Goal: Task Accomplishment & Management: Complete application form

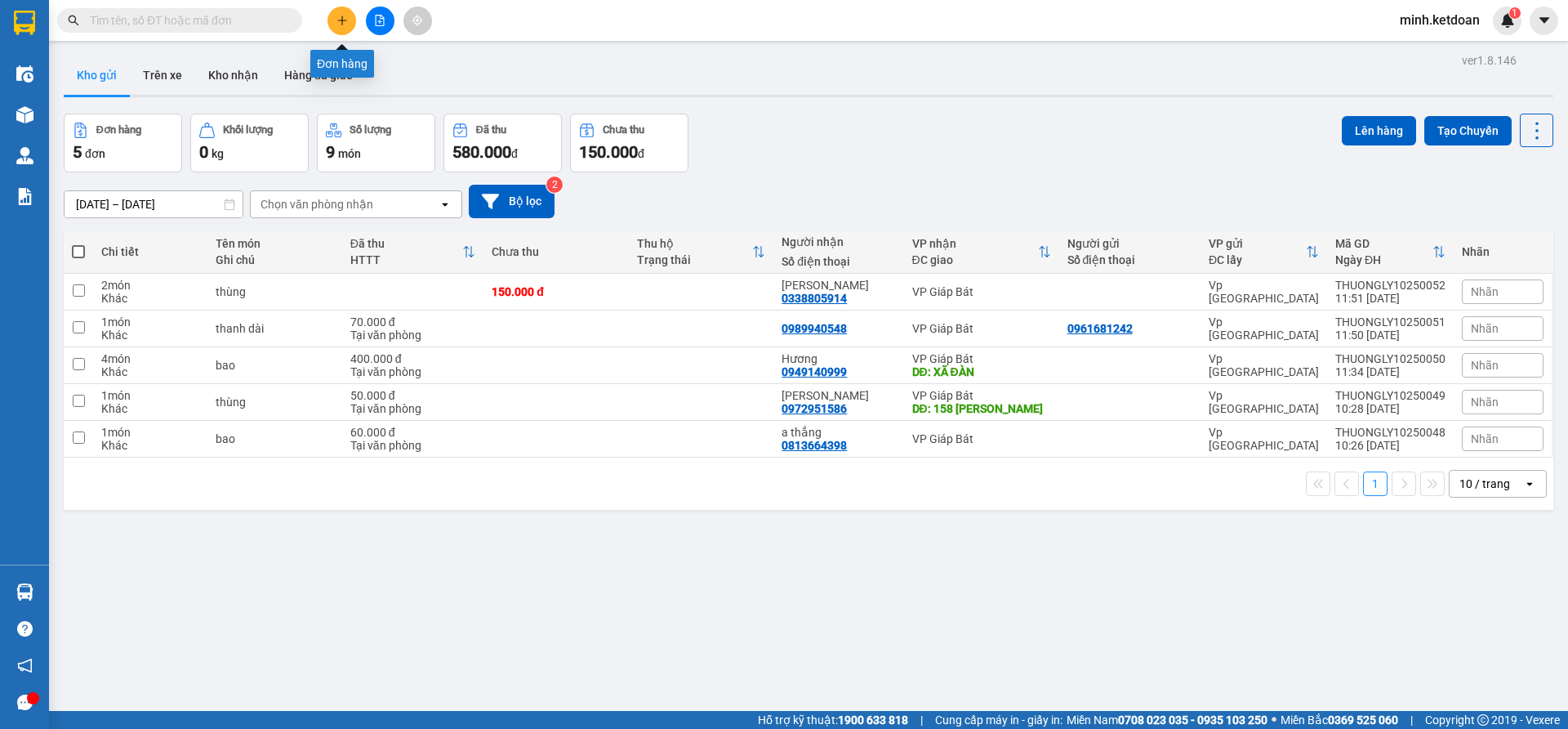
click at [349, 19] on button at bounding box center [342, 21] width 29 height 29
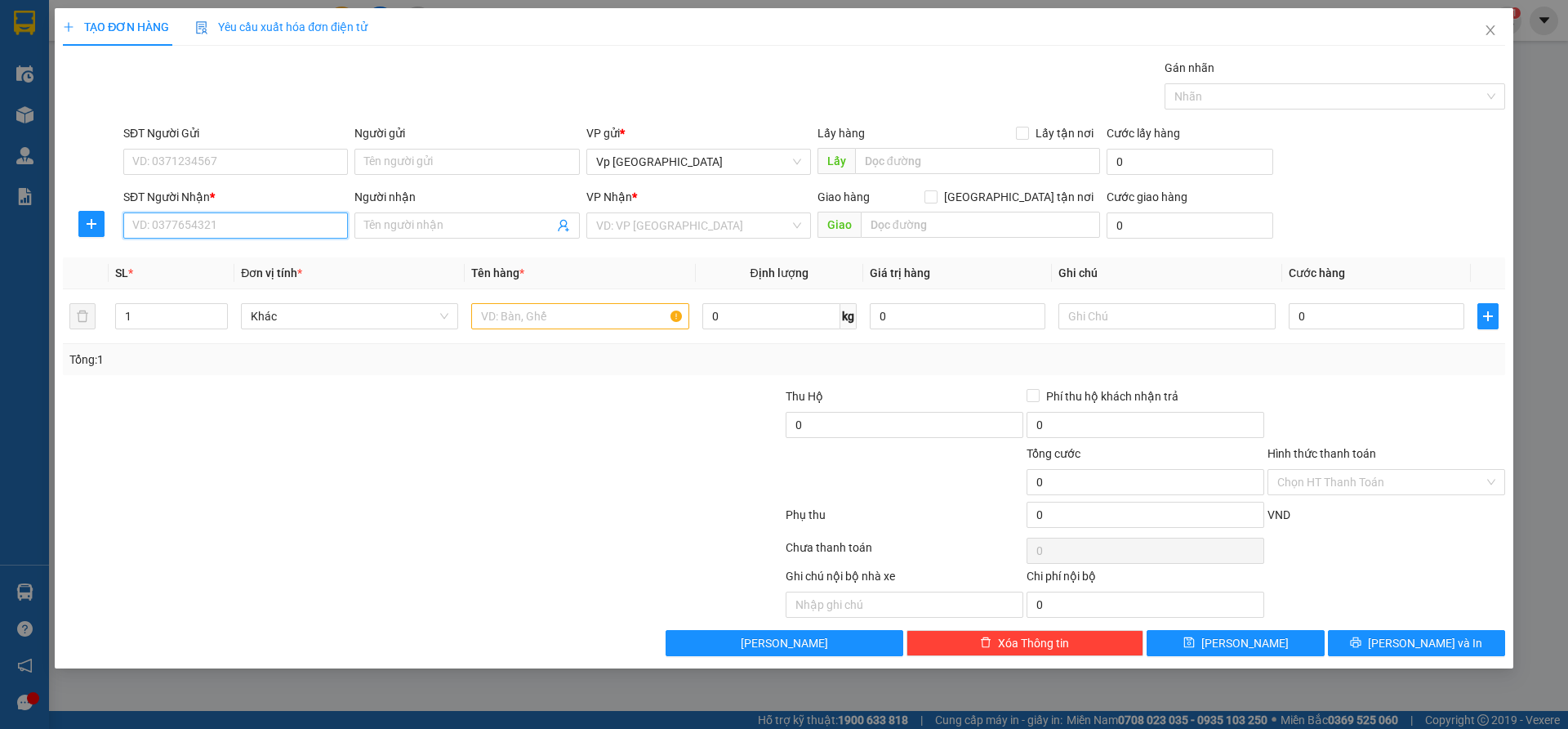
click at [166, 221] on input "SĐT Người Nhận *" at bounding box center [235, 225] width 224 height 26
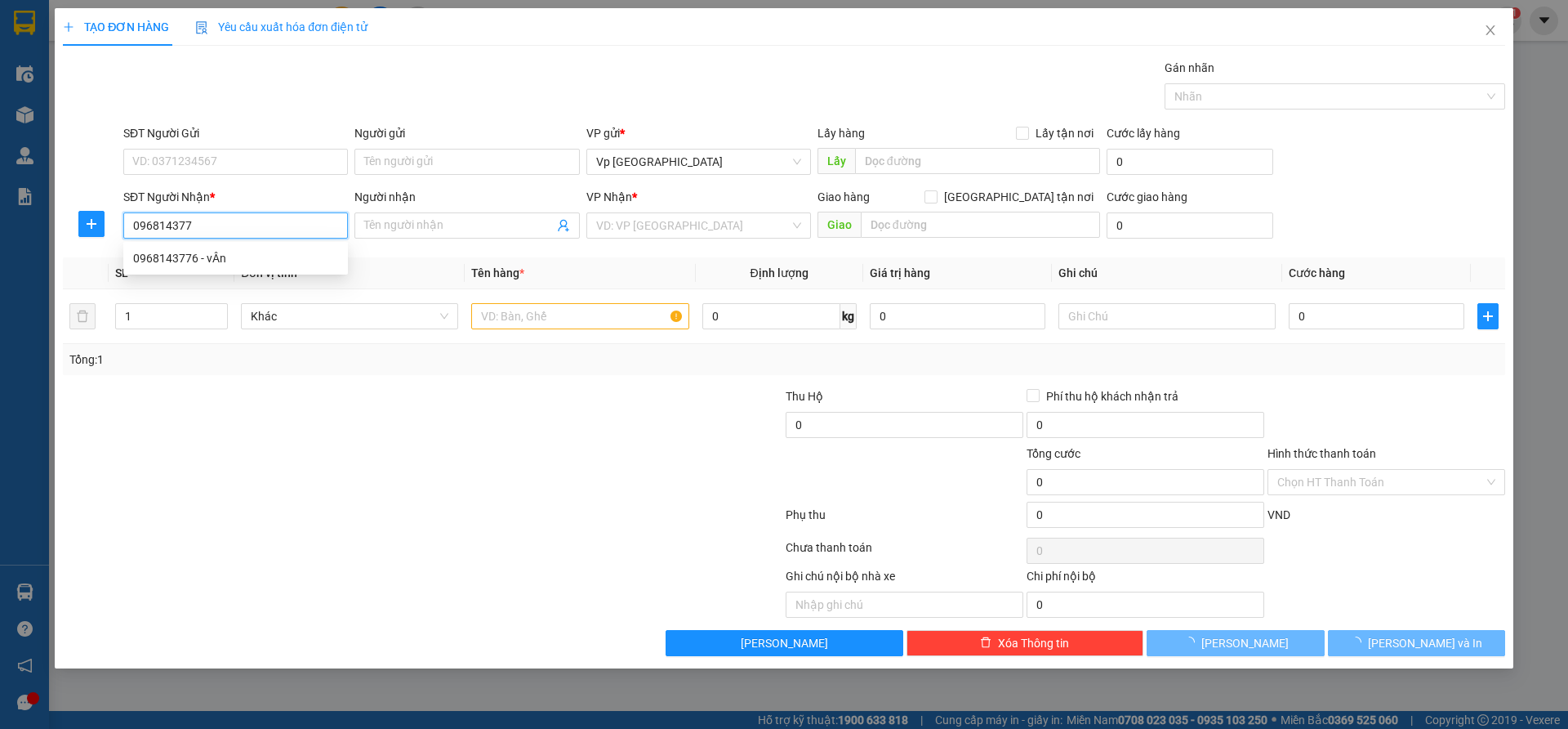
type input "0968143776"
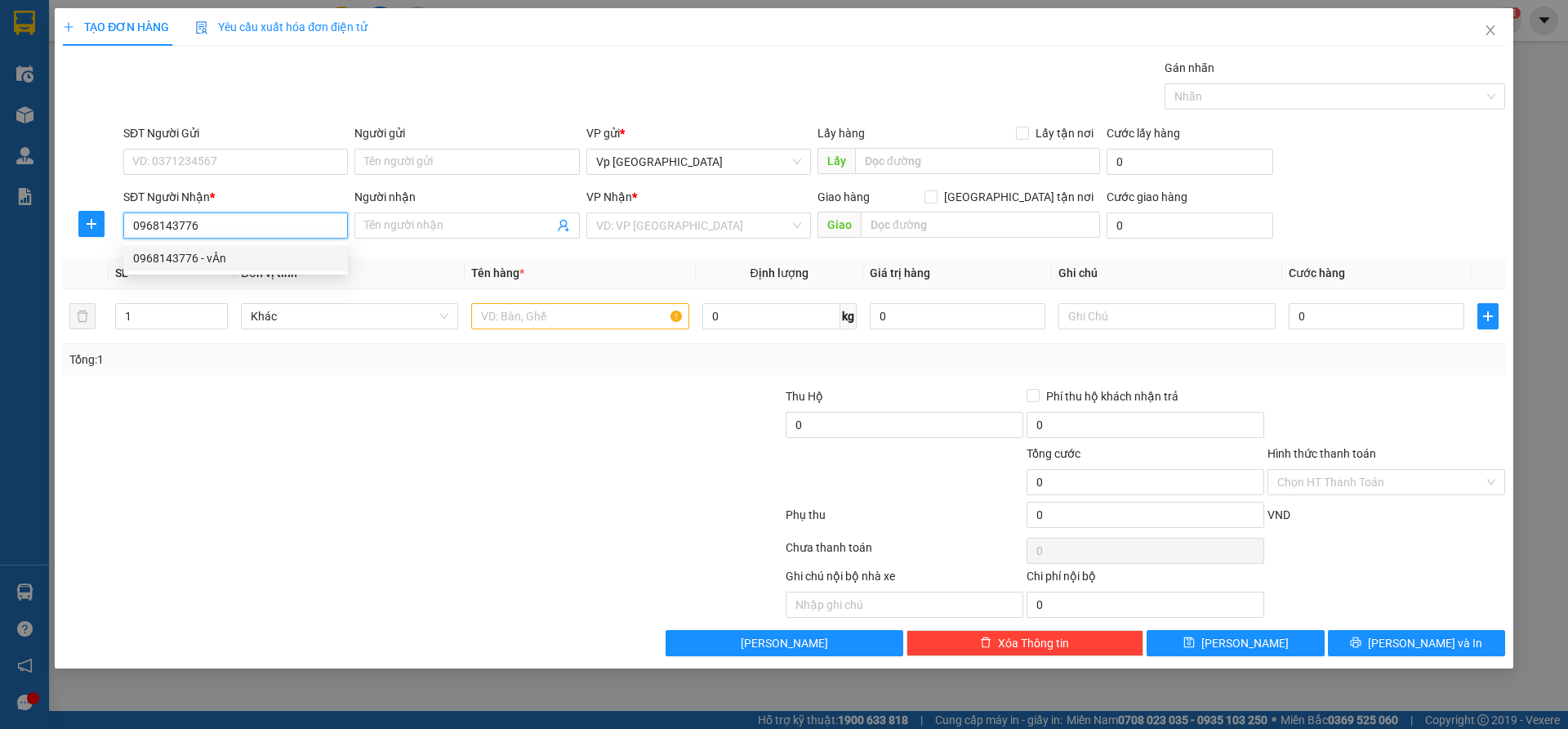
click at [222, 259] on div "0968143776 - vÂn" at bounding box center [235, 257] width 205 height 18
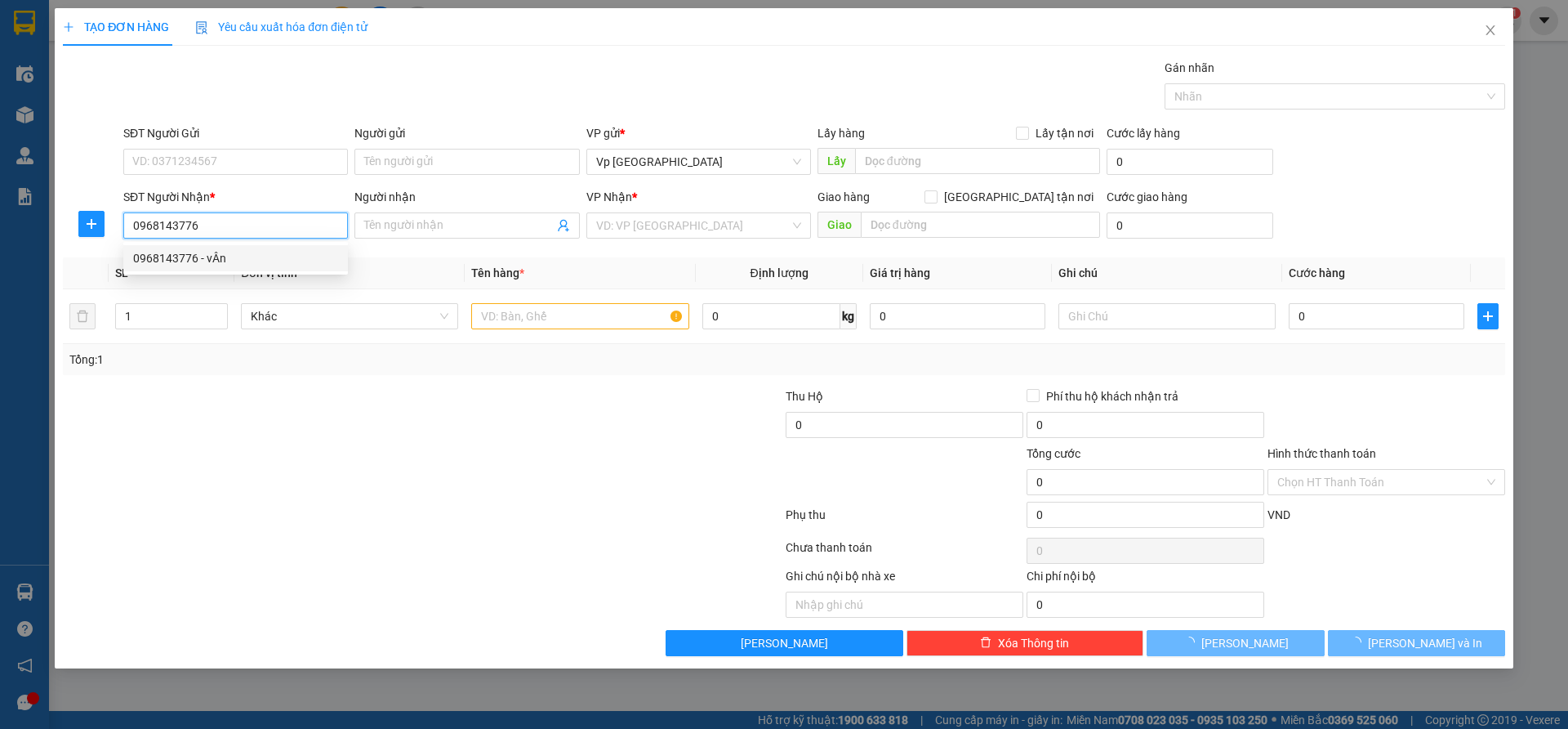
type input "vÂn"
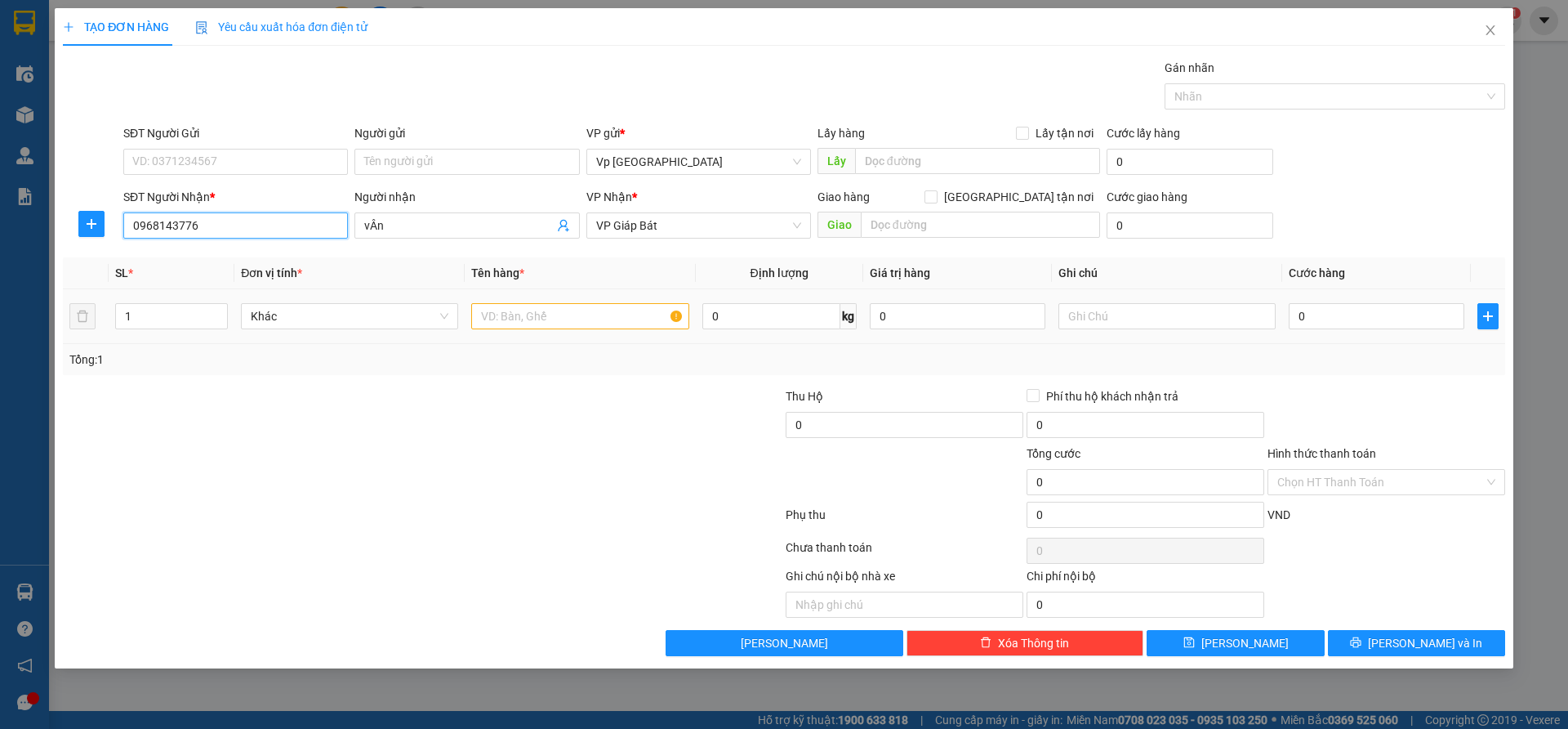
type input "0968143776"
click at [587, 317] on input "text" at bounding box center [580, 316] width 217 height 26
click at [151, 317] on input "1" at bounding box center [171, 316] width 111 height 25
type input "2"
click at [517, 301] on div at bounding box center [580, 316] width 217 height 33
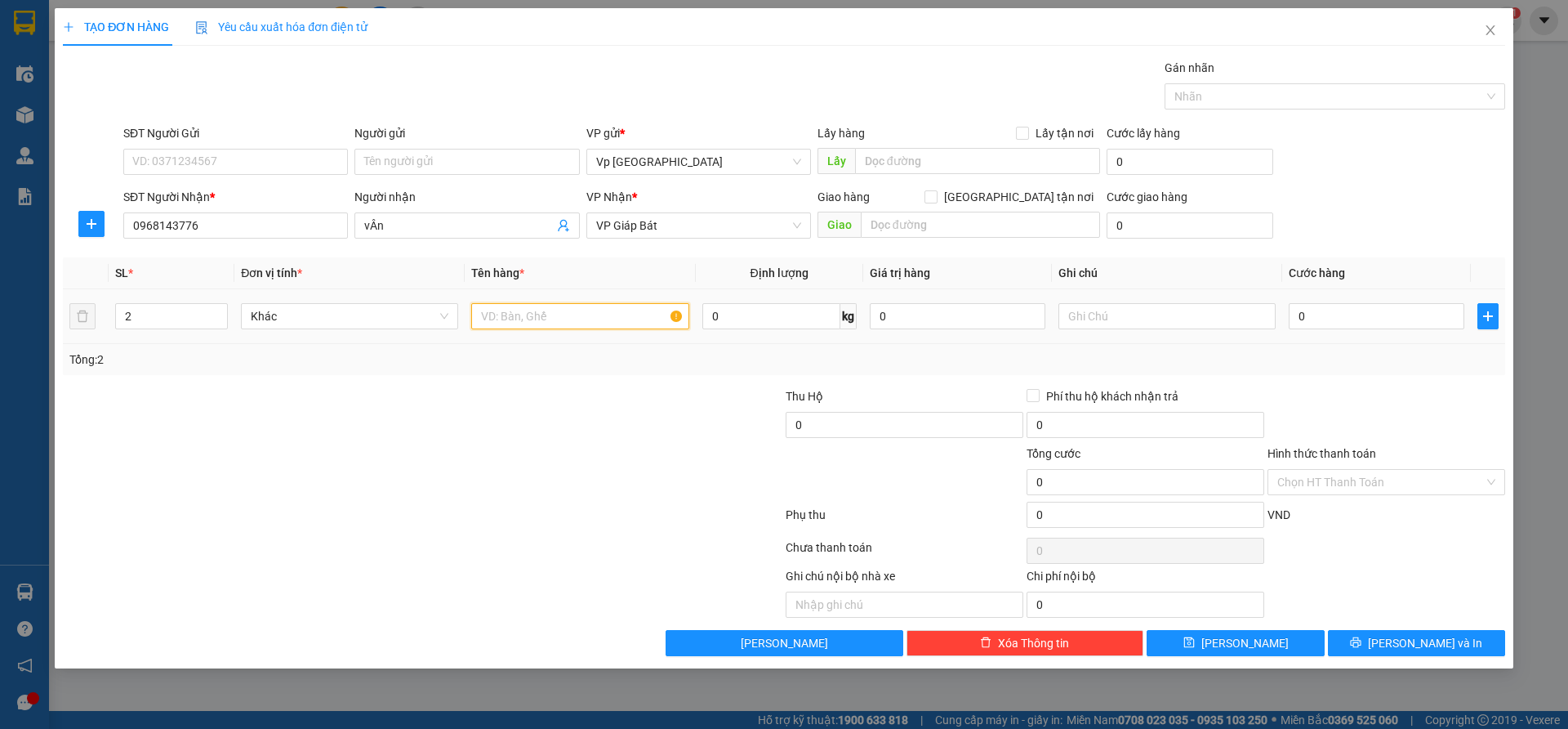
click at [512, 311] on input "text" at bounding box center [580, 316] width 217 height 26
type input "xốp"
drag, startPoint x: 1321, startPoint y: 321, endPoint x: 1334, endPoint y: 326, distance: 13.9
click at [1323, 321] on input "0" at bounding box center [1376, 316] width 175 height 26
type input "12"
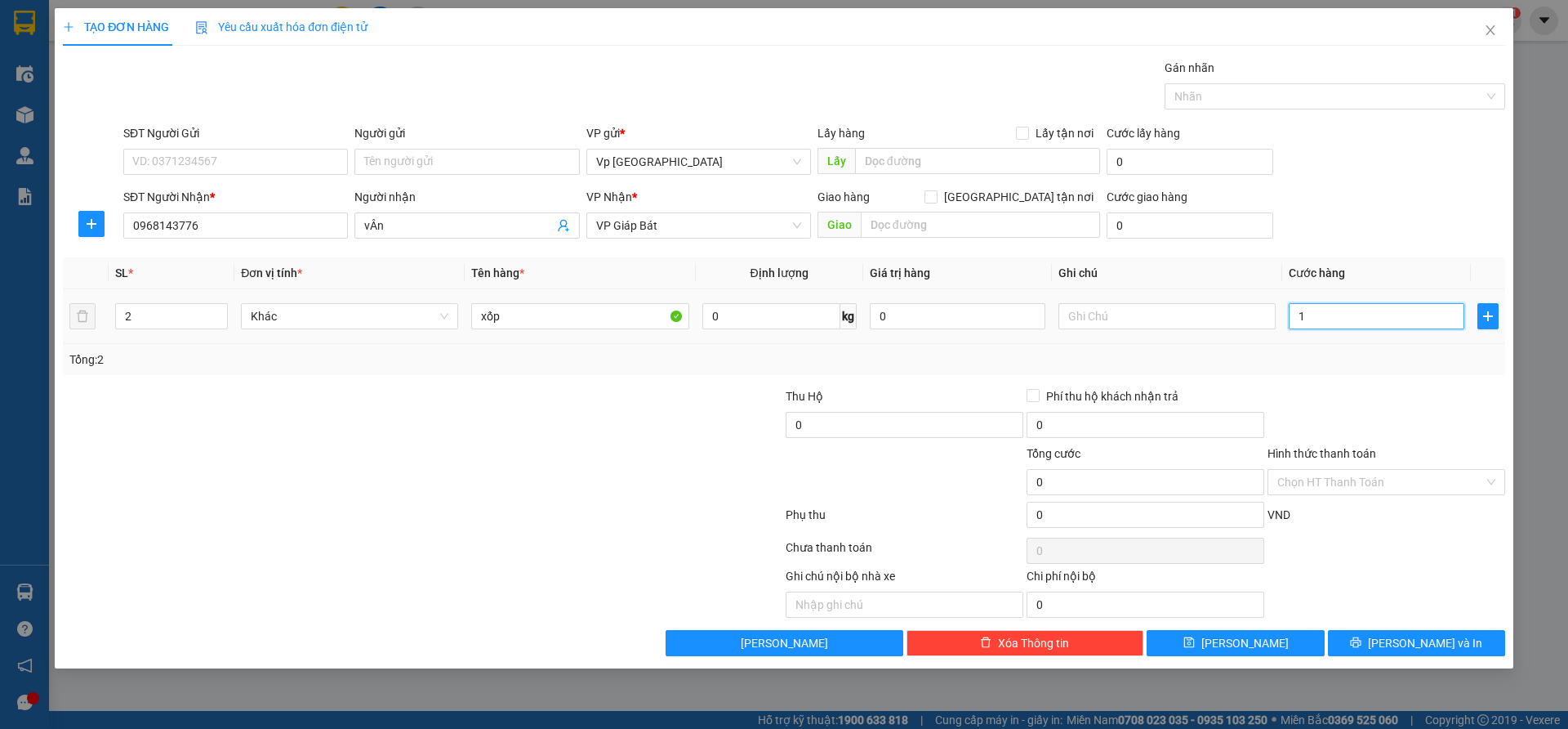
type input "12"
type input "120"
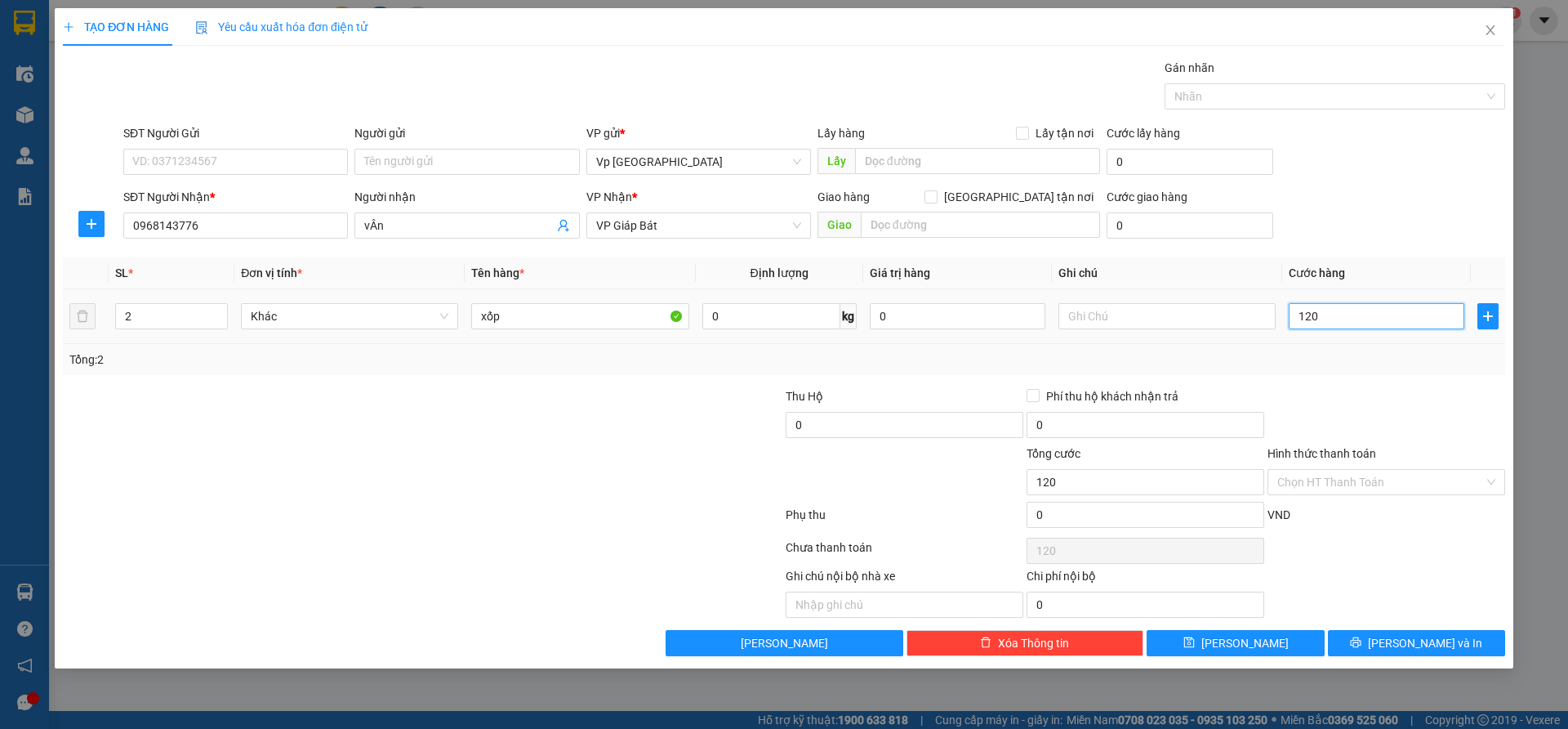
type input "1.200"
type input "12.000"
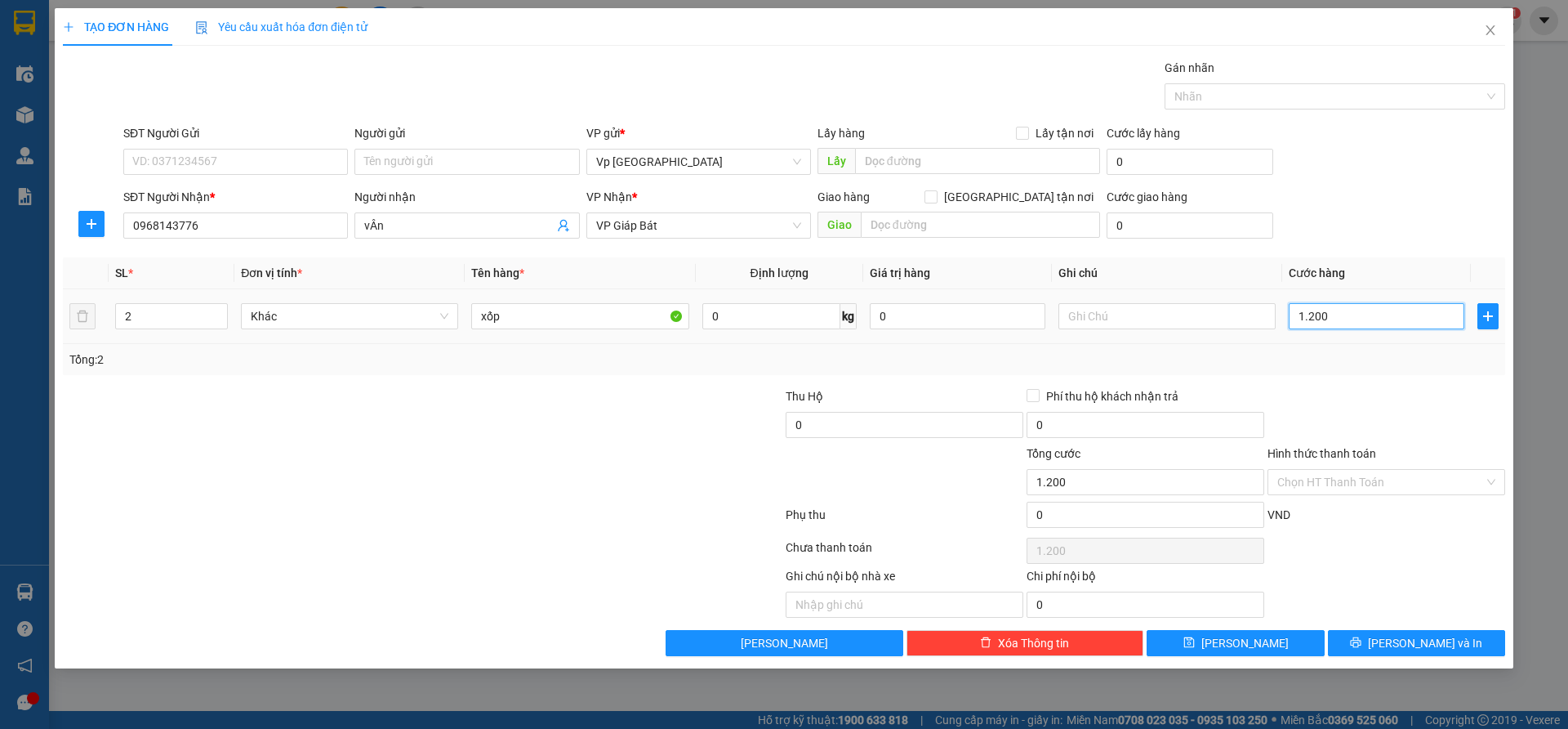
type input "12.000"
type input "120.000"
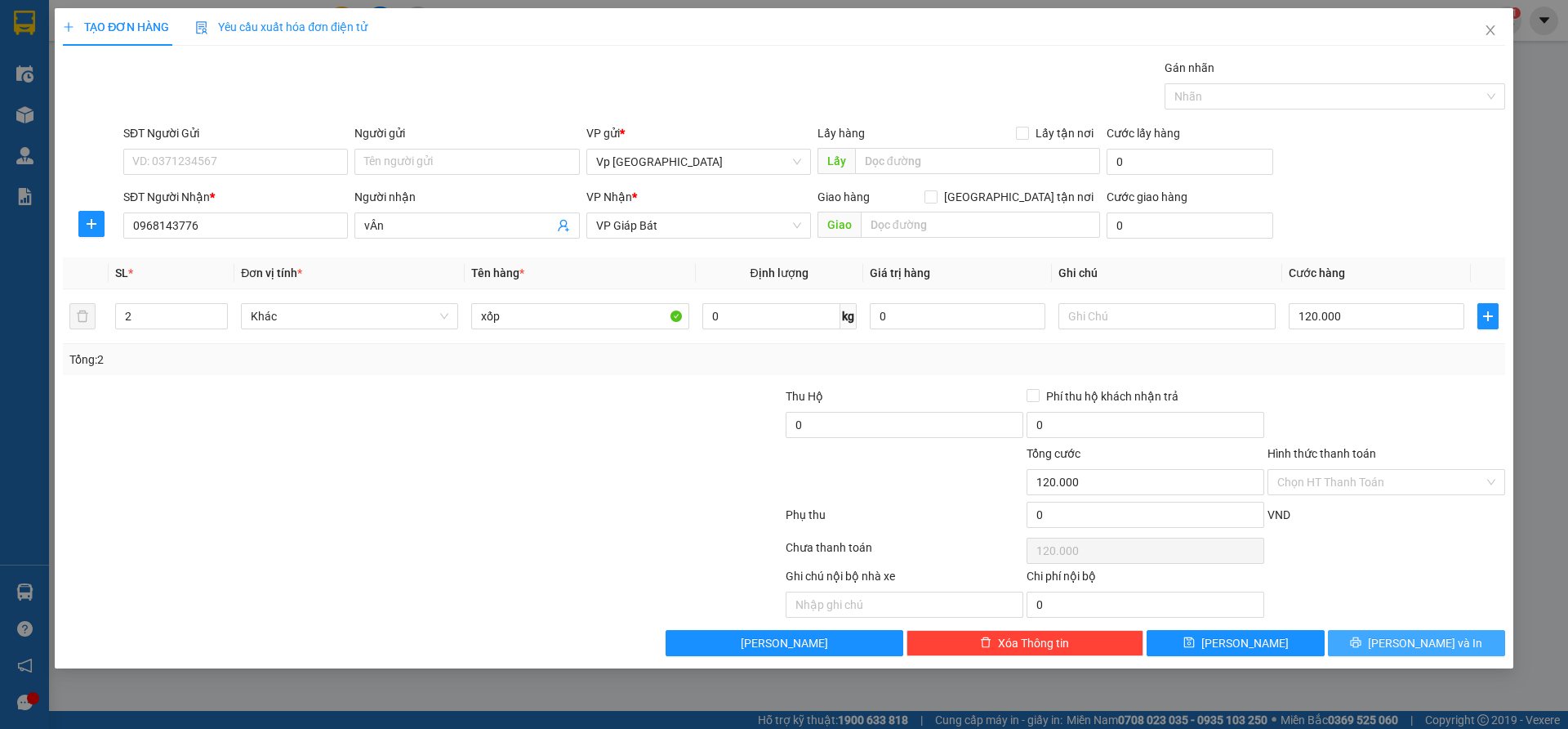
click at [1430, 643] on span "[PERSON_NAME] và In" at bounding box center [1424, 643] width 114 height 18
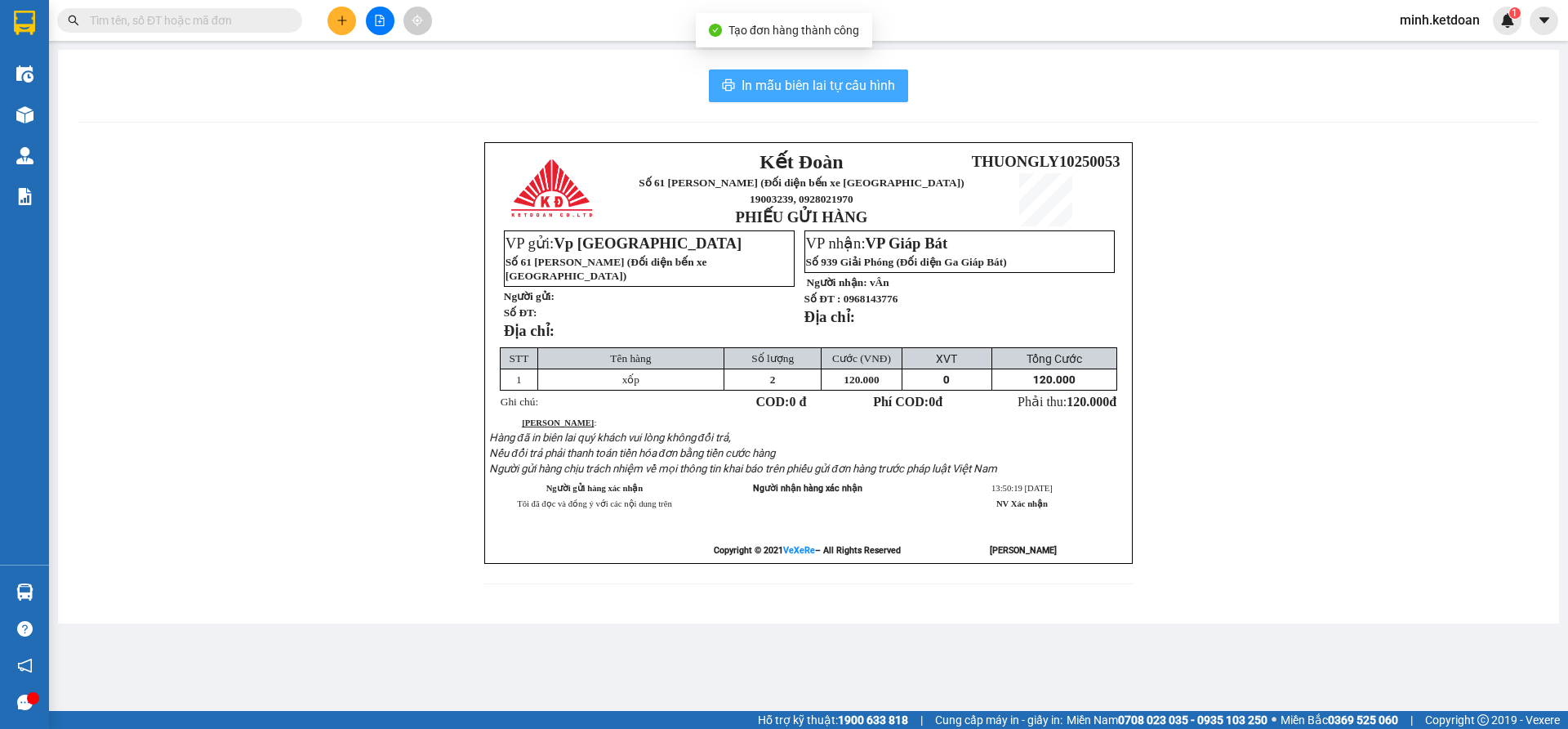
click at [789, 80] on span "In mẫu biên lai tự cấu hình" at bounding box center [817, 86] width 153 height 20
